Goal: Find specific page/section: Find specific page/section

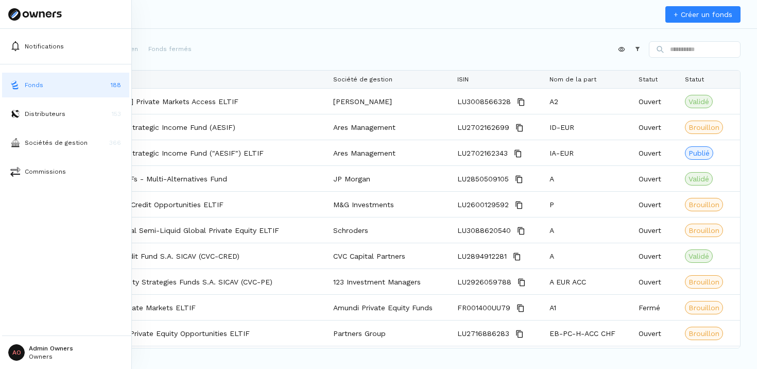
click at [62, 83] on button "Fonds 188" at bounding box center [65, 85] width 127 height 25
click at [60, 113] on p "Distributeurs" at bounding box center [45, 113] width 41 height 9
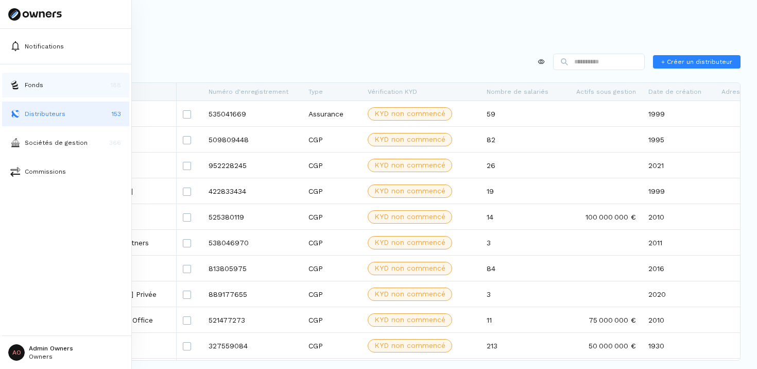
click at [60, 89] on button "Fonds 188" at bounding box center [65, 85] width 127 height 25
